Goal: Check status: Check status

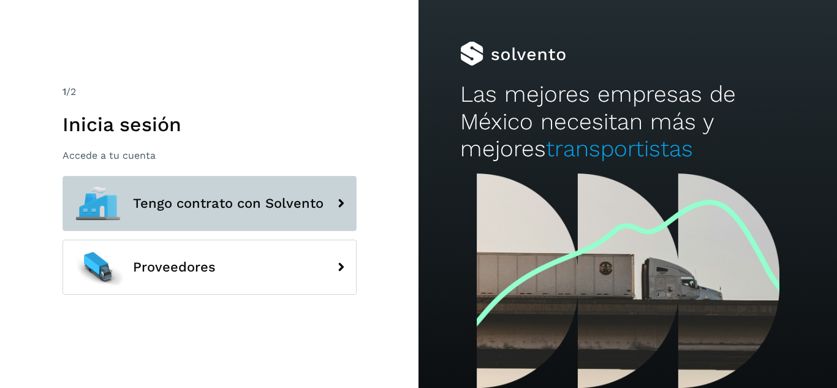
click at [182, 200] on span "Tengo contrato con Solvento" at bounding box center [228, 203] width 191 height 15
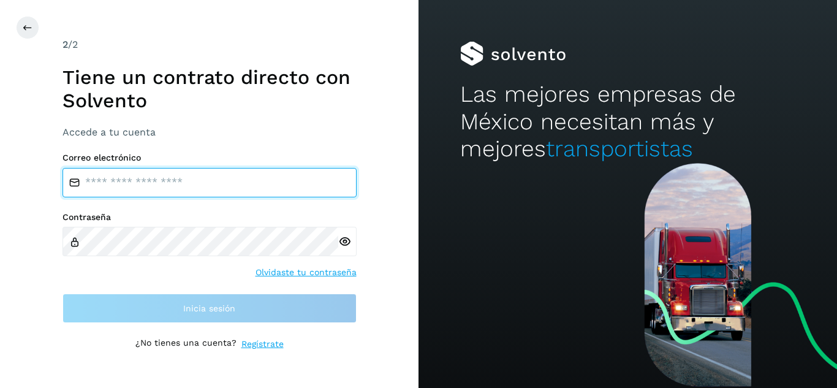
type input "**********"
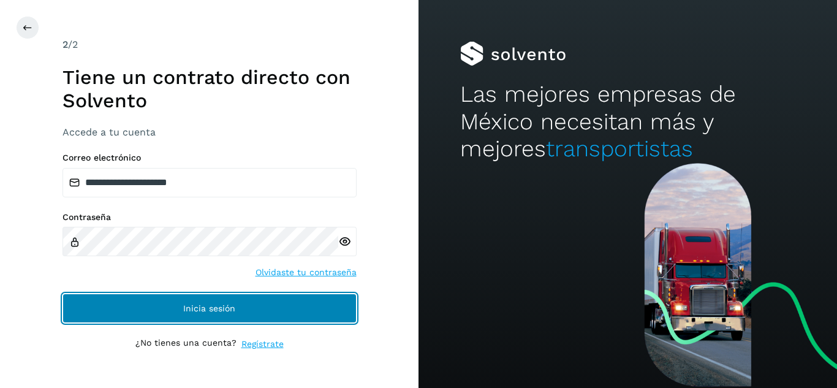
click at [125, 309] on button "Inicia sesión" at bounding box center [209, 307] width 294 height 29
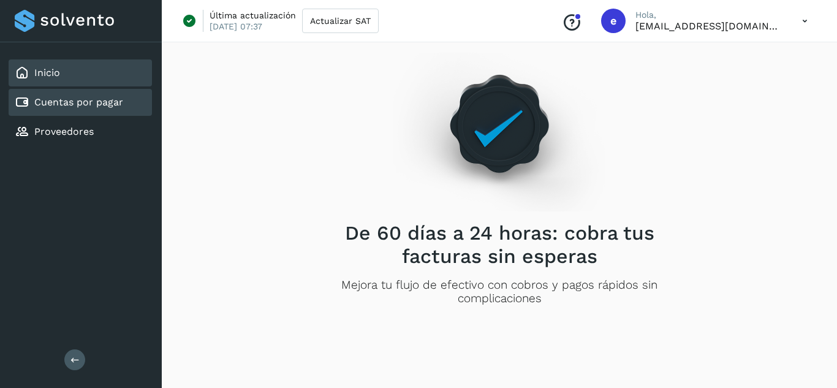
click at [77, 101] on link "Cuentas por pagar" at bounding box center [78, 102] width 89 height 12
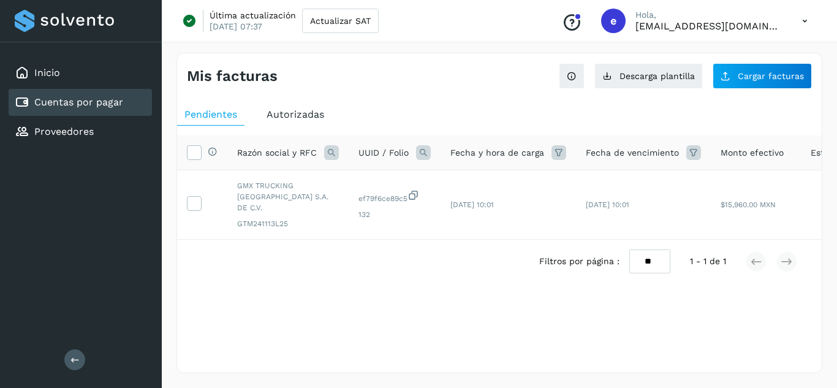
click at [300, 115] on span "Autorizadas" at bounding box center [296, 114] width 58 height 12
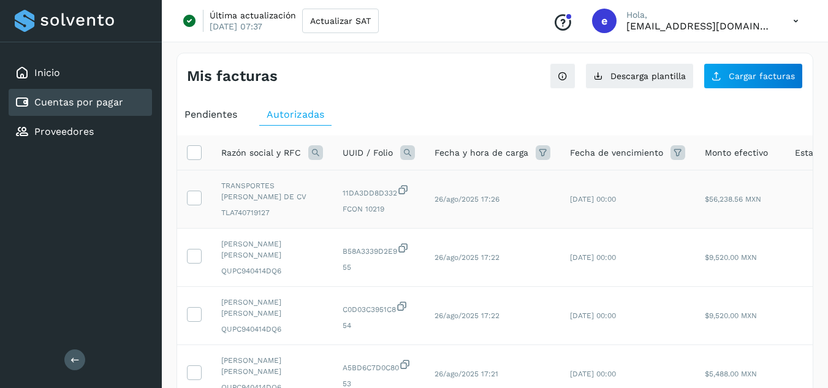
scroll to position [61, 0]
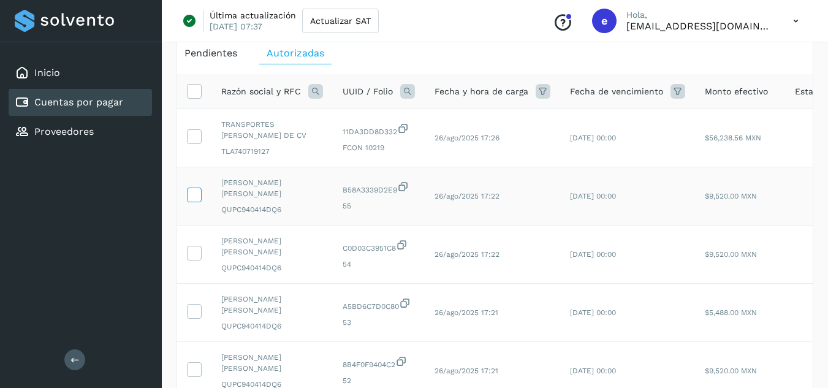
click at [194, 194] on icon at bounding box center [193, 193] width 13 height 13
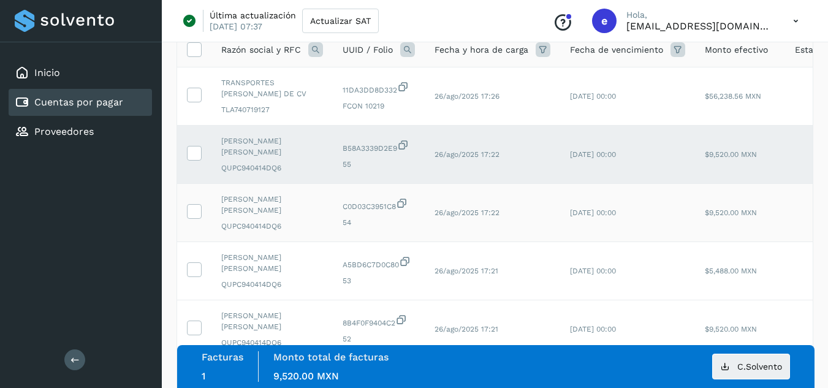
scroll to position [123, 0]
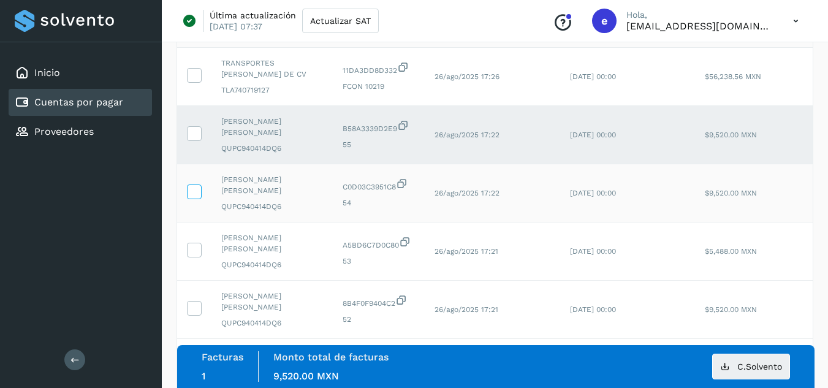
click at [200, 195] on icon at bounding box center [193, 190] width 13 height 13
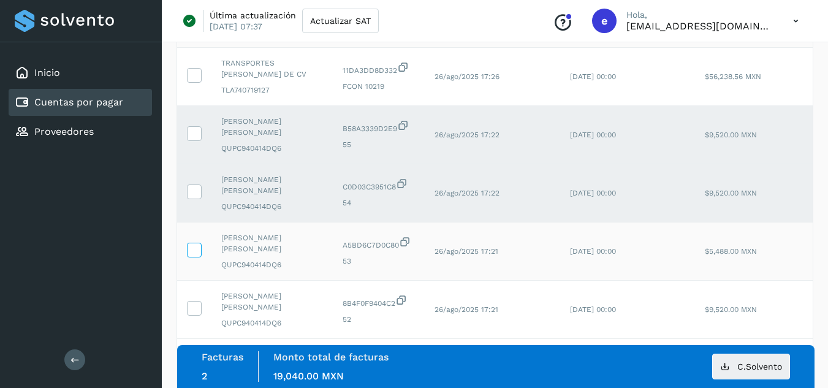
click at [196, 248] on icon at bounding box center [193, 249] width 13 height 13
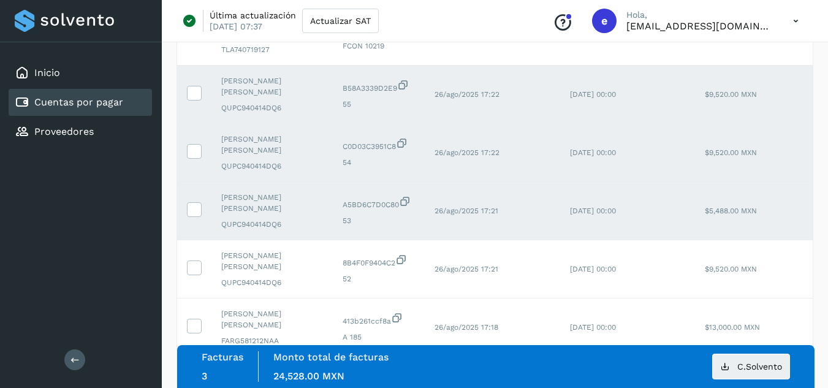
scroll to position [184, 0]
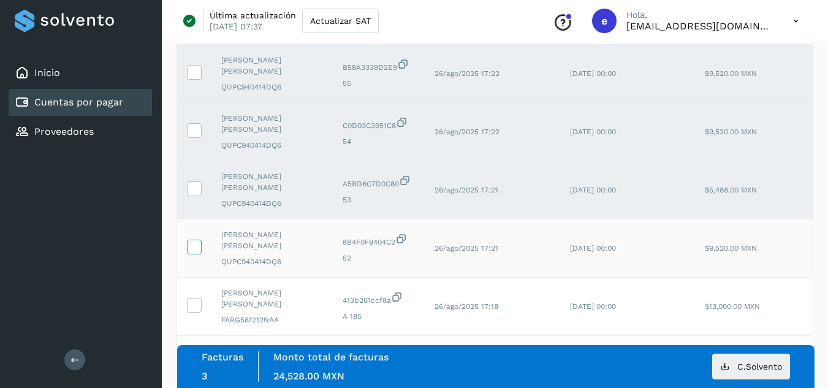
click at [190, 246] on icon at bounding box center [193, 246] width 13 height 13
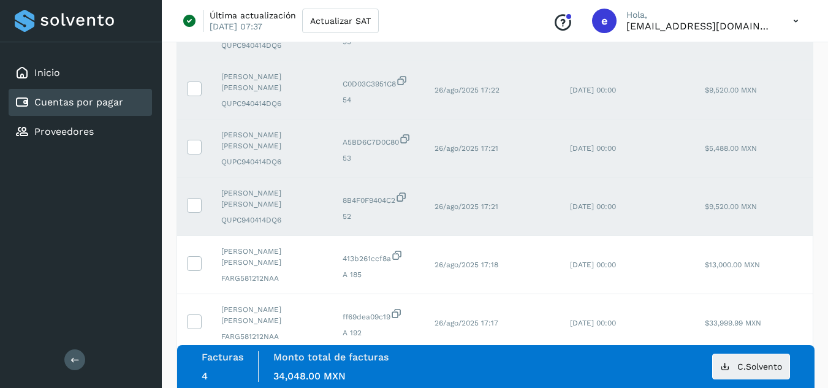
scroll to position [245, 0]
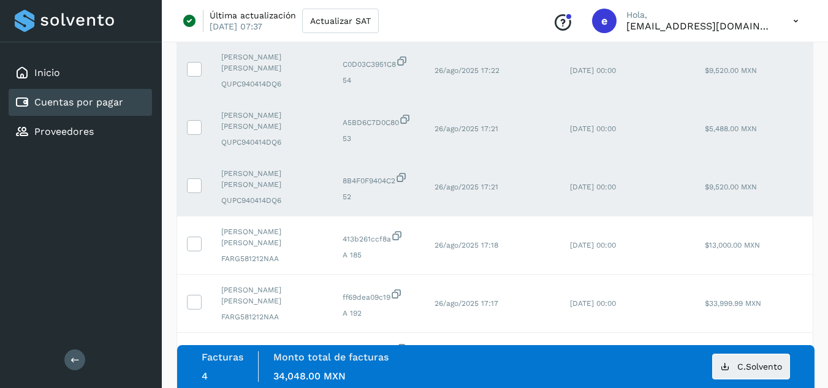
drag, startPoint x: 200, startPoint y: 185, endPoint x: 200, endPoint y: 174, distance: 11.0
click at [200, 185] on label at bounding box center [194, 185] width 15 height 15
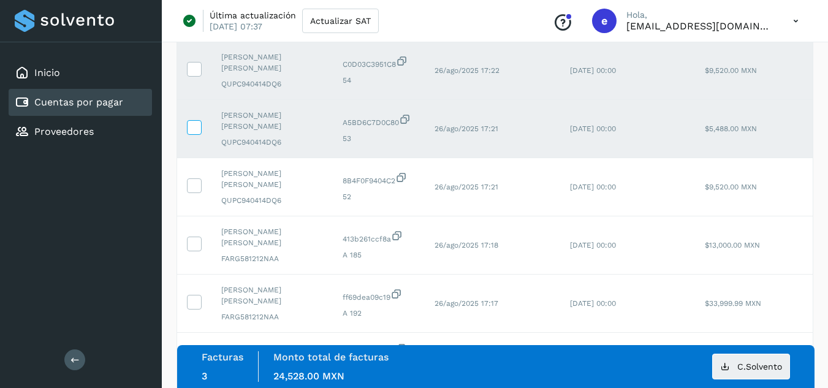
drag, startPoint x: 195, startPoint y: 130, endPoint x: 195, endPoint y: 121, distance: 9.2
click at [195, 127] on icon at bounding box center [193, 126] width 13 height 13
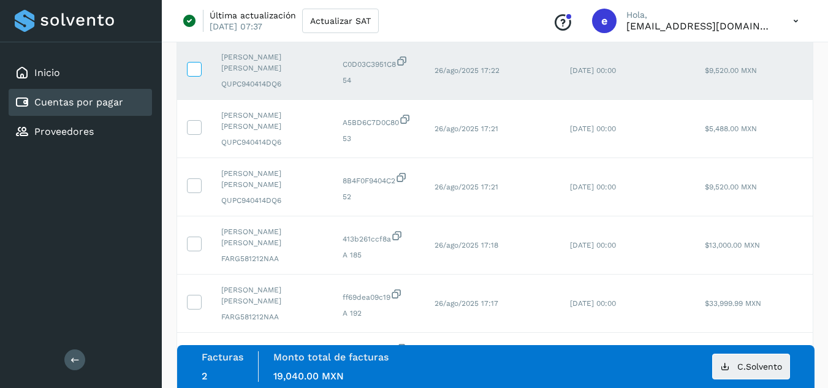
click at [194, 67] on icon at bounding box center [193, 68] width 13 height 13
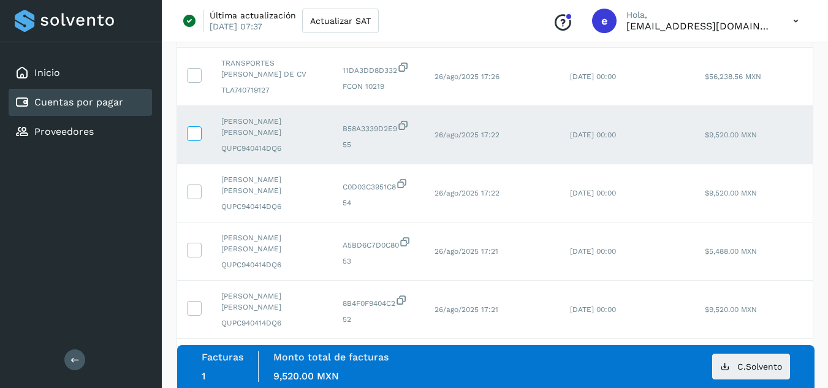
click at [193, 132] on icon at bounding box center [193, 132] width 13 height 13
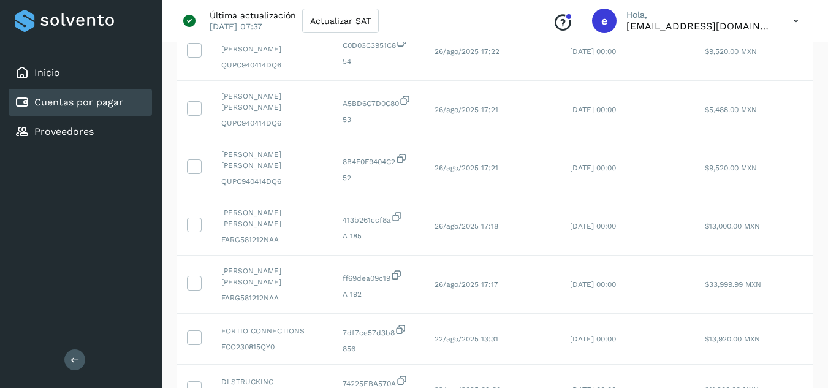
scroll to position [306, 0]
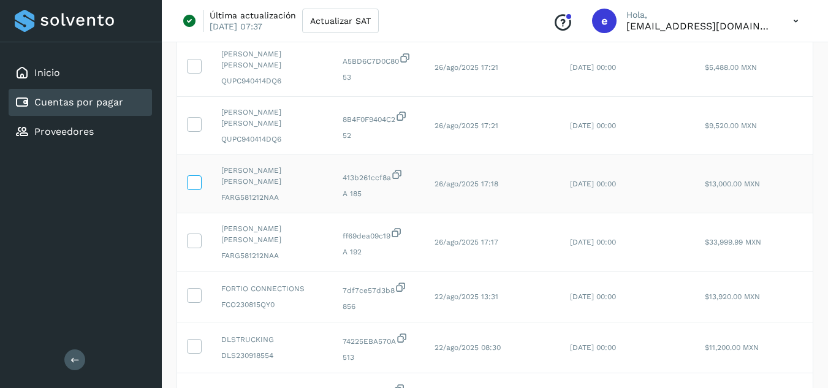
click at [195, 181] on icon at bounding box center [193, 181] width 13 height 13
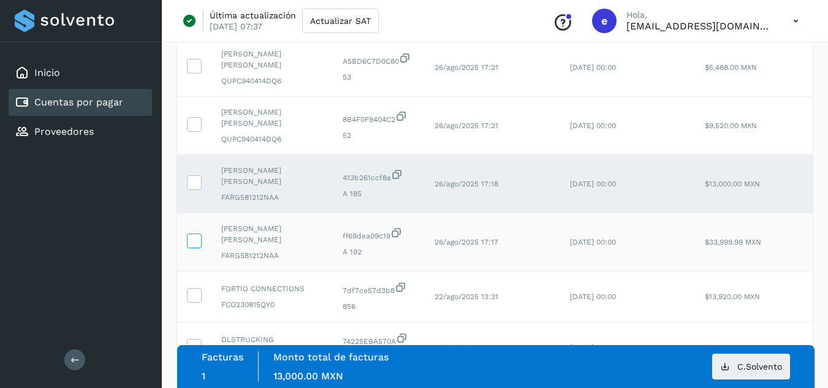
click at [196, 240] on icon at bounding box center [193, 239] width 13 height 13
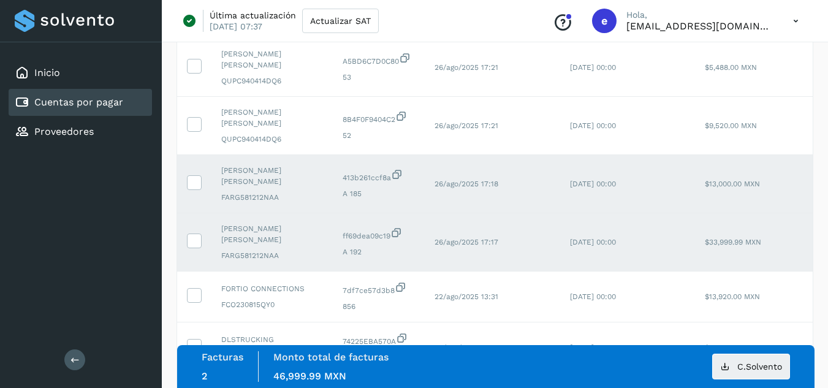
click at [192, 235] on icon at bounding box center [193, 239] width 13 height 13
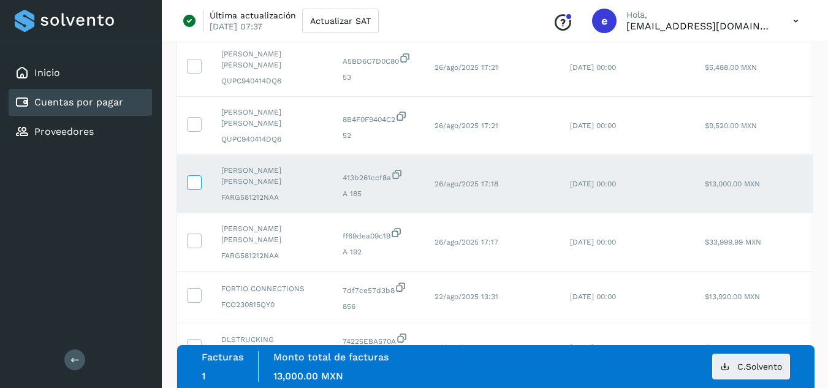
click at [194, 181] on icon at bounding box center [193, 181] width 13 height 13
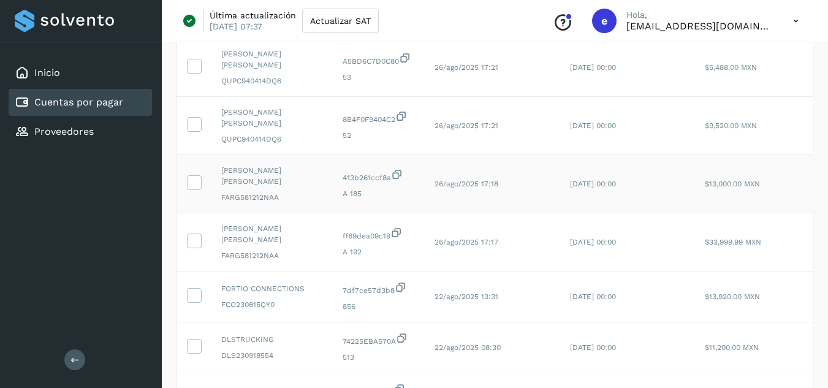
scroll to position [368, 0]
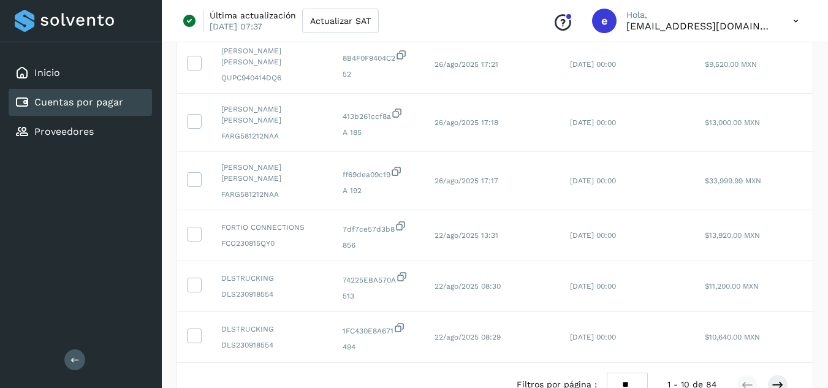
click at [123, 236] on div "Inicio Cuentas por pagar Proveedores Salir" at bounding box center [81, 194] width 162 height 388
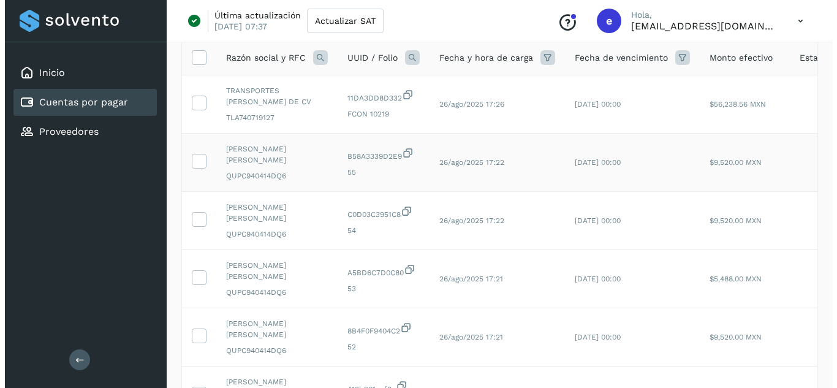
scroll to position [0, 0]
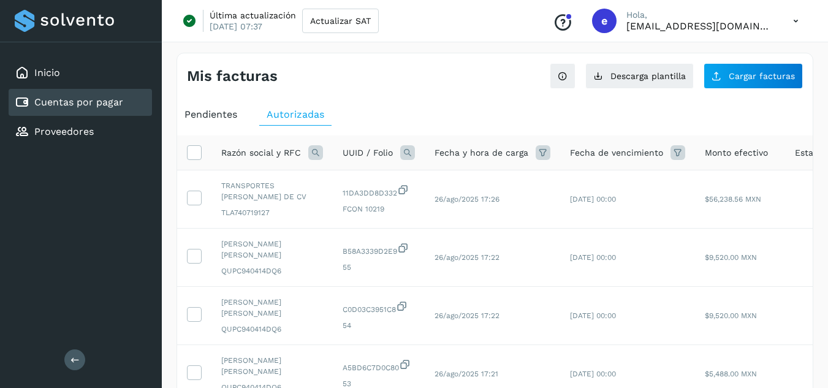
click at [770, 17] on p "Hola," at bounding box center [699, 15] width 147 height 10
click at [793, 29] on icon at bounding box center [795, 21] width 25 height 25
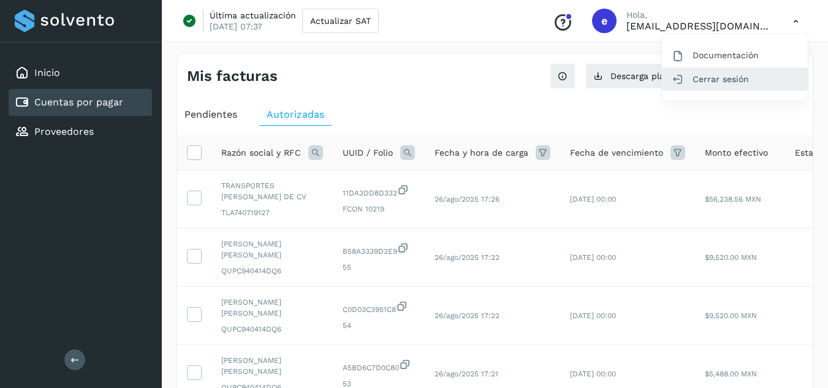
click at [727, 81] on div "Cerrar sesión" at bounding box center [735, 78] width 146 height 23
